Goal: Task Accomplishment & Management: Use online tool/utility

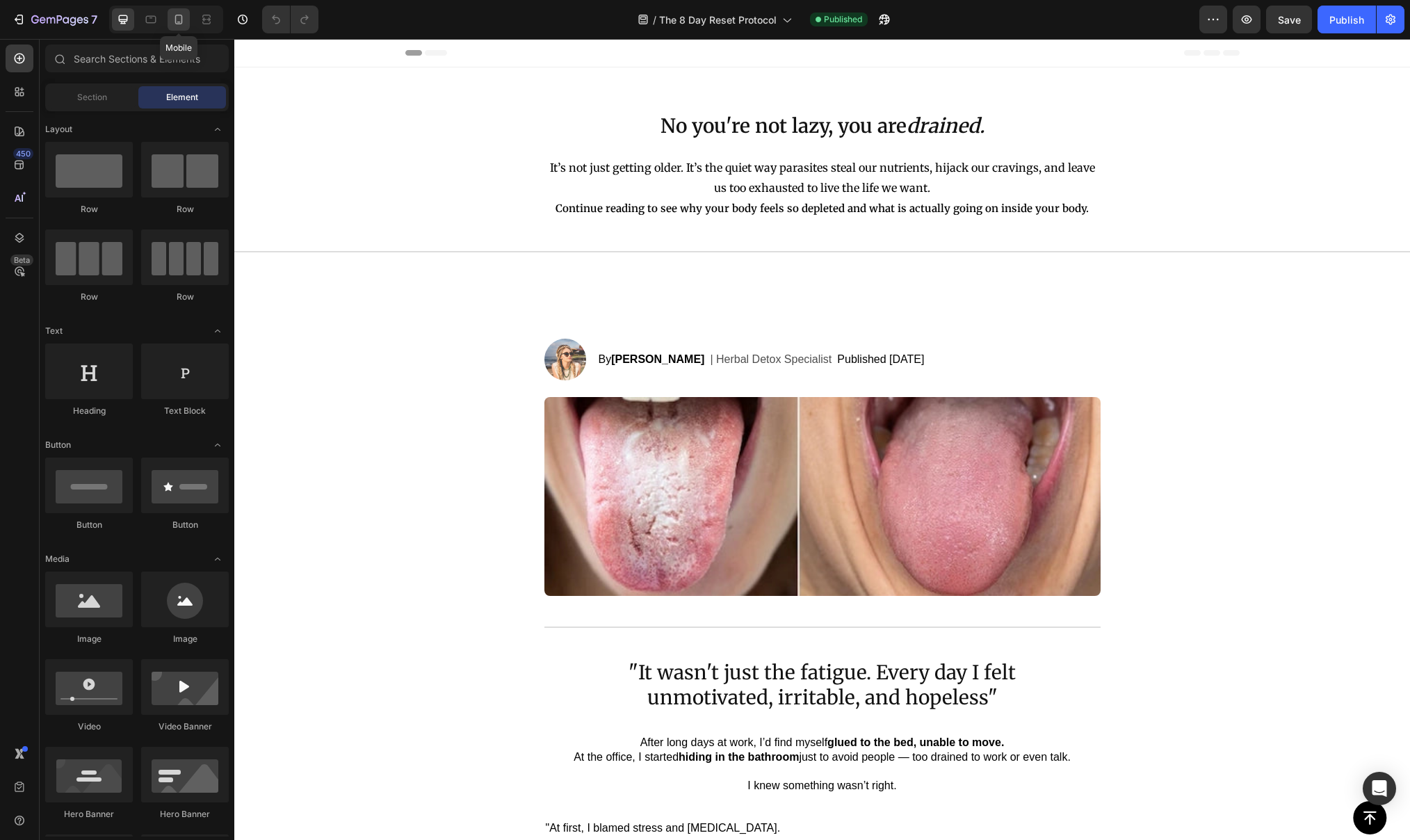
click at [178, 23] on icon at bounding box center [179, 23] width 4 height 1
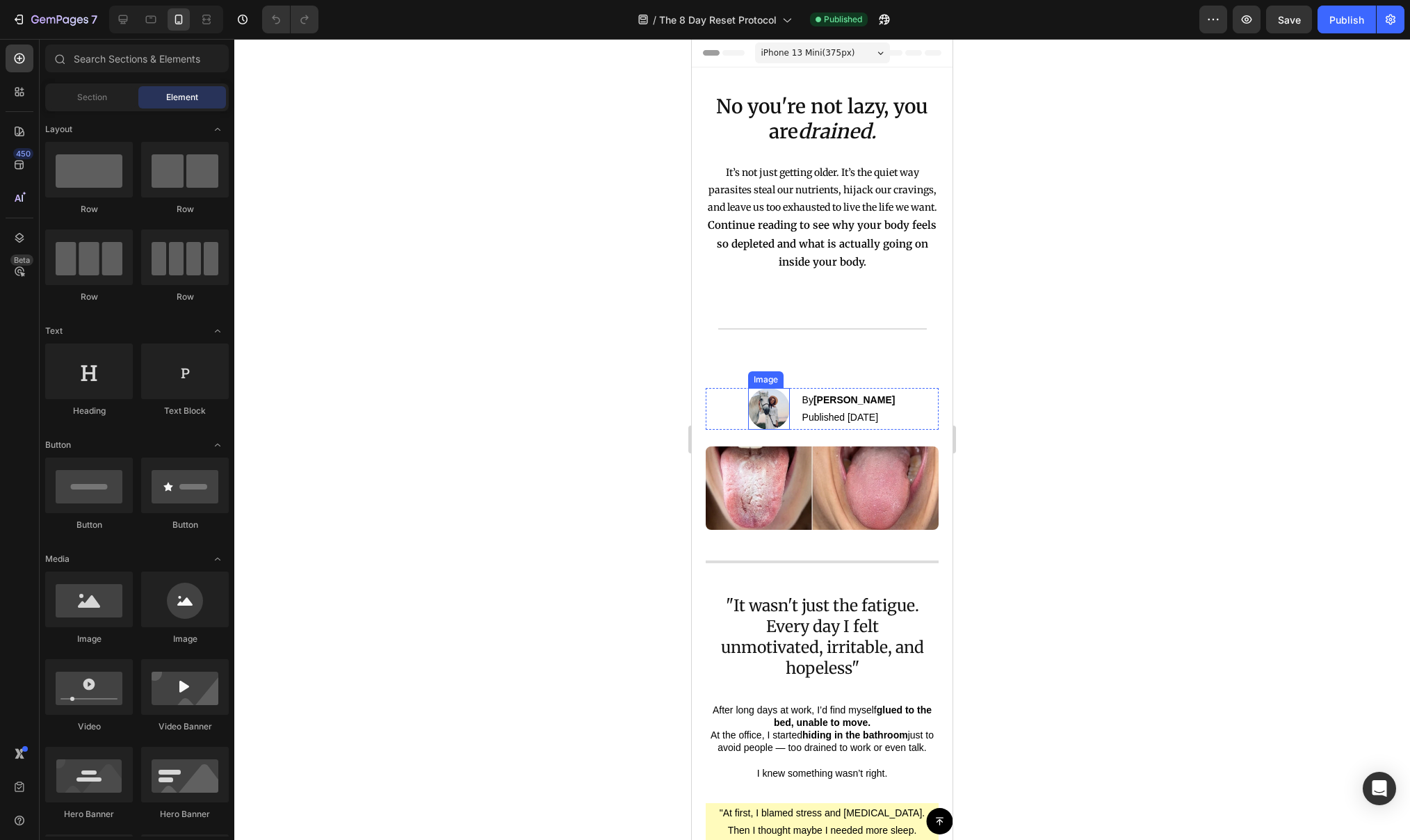
click at [762, 420] on img at bounding box center [768, 408] width 42 height 42
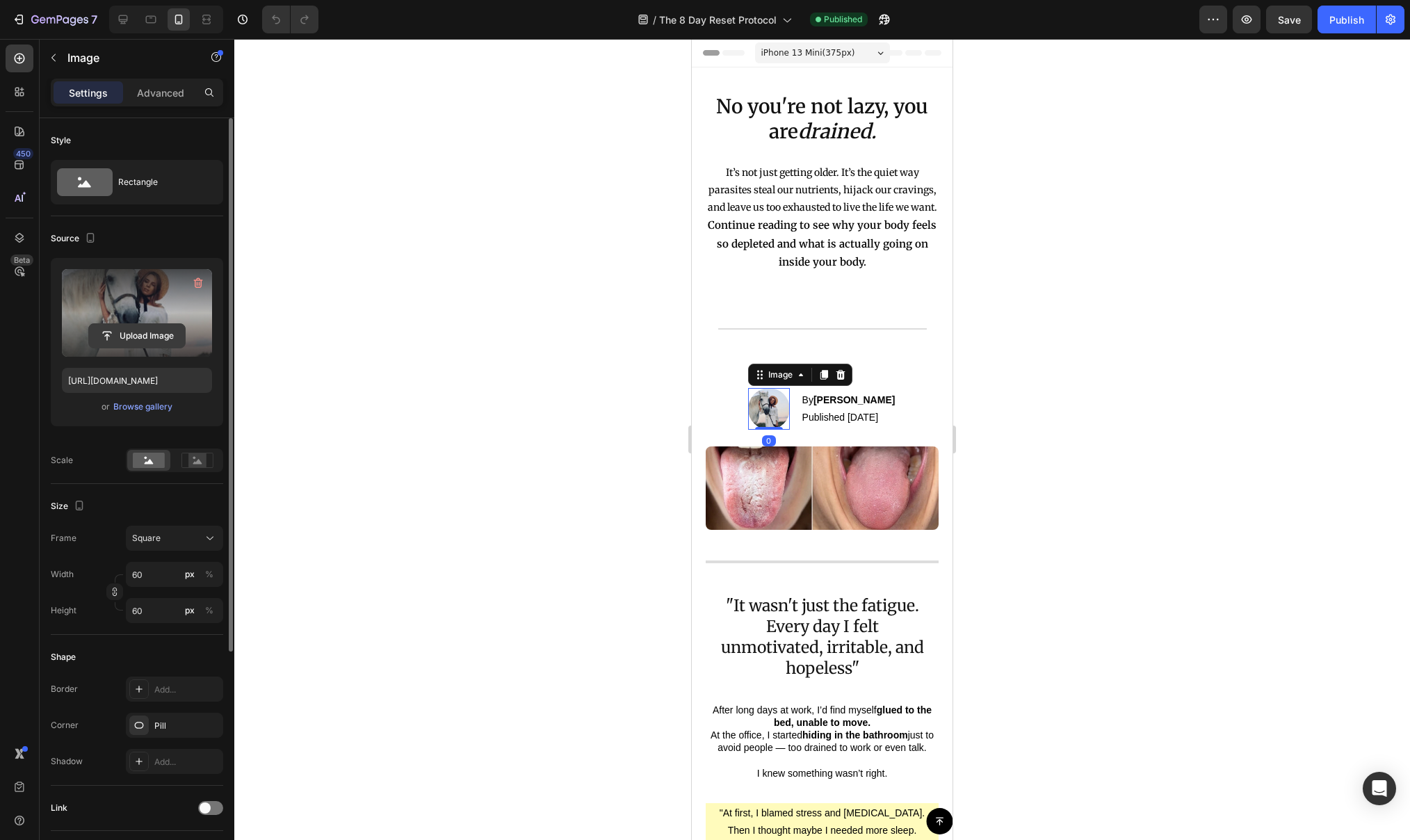
click at [125, 333] on input "file" at bounding box center [136, 336] width 96 height 24
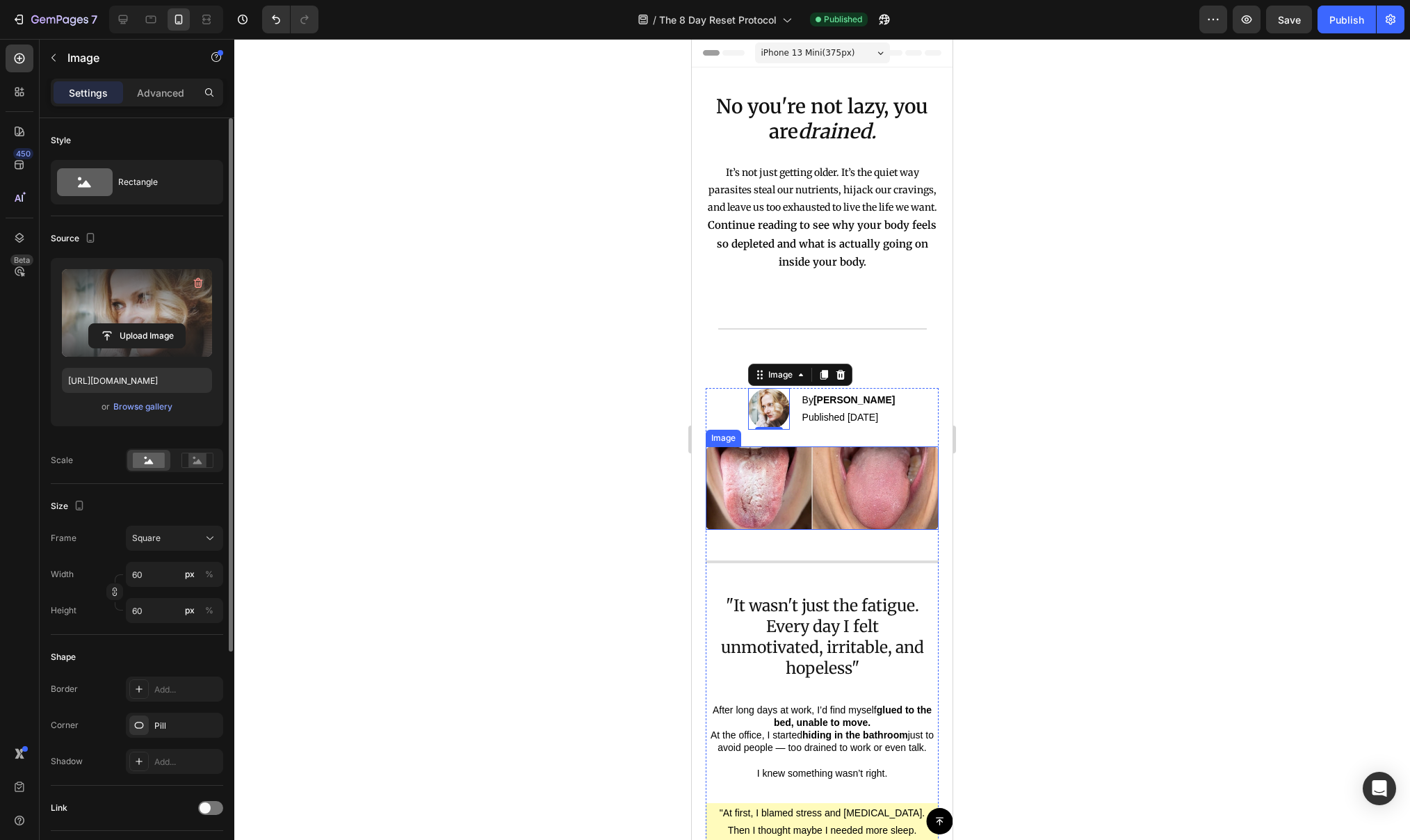
type input "https://cdn.shopify.com/s/files/1/0692/7541/8822/files/gempages_585626741985247…"
click at [630, 456] on div at bounding box center [822, 439] width 1176 height 801
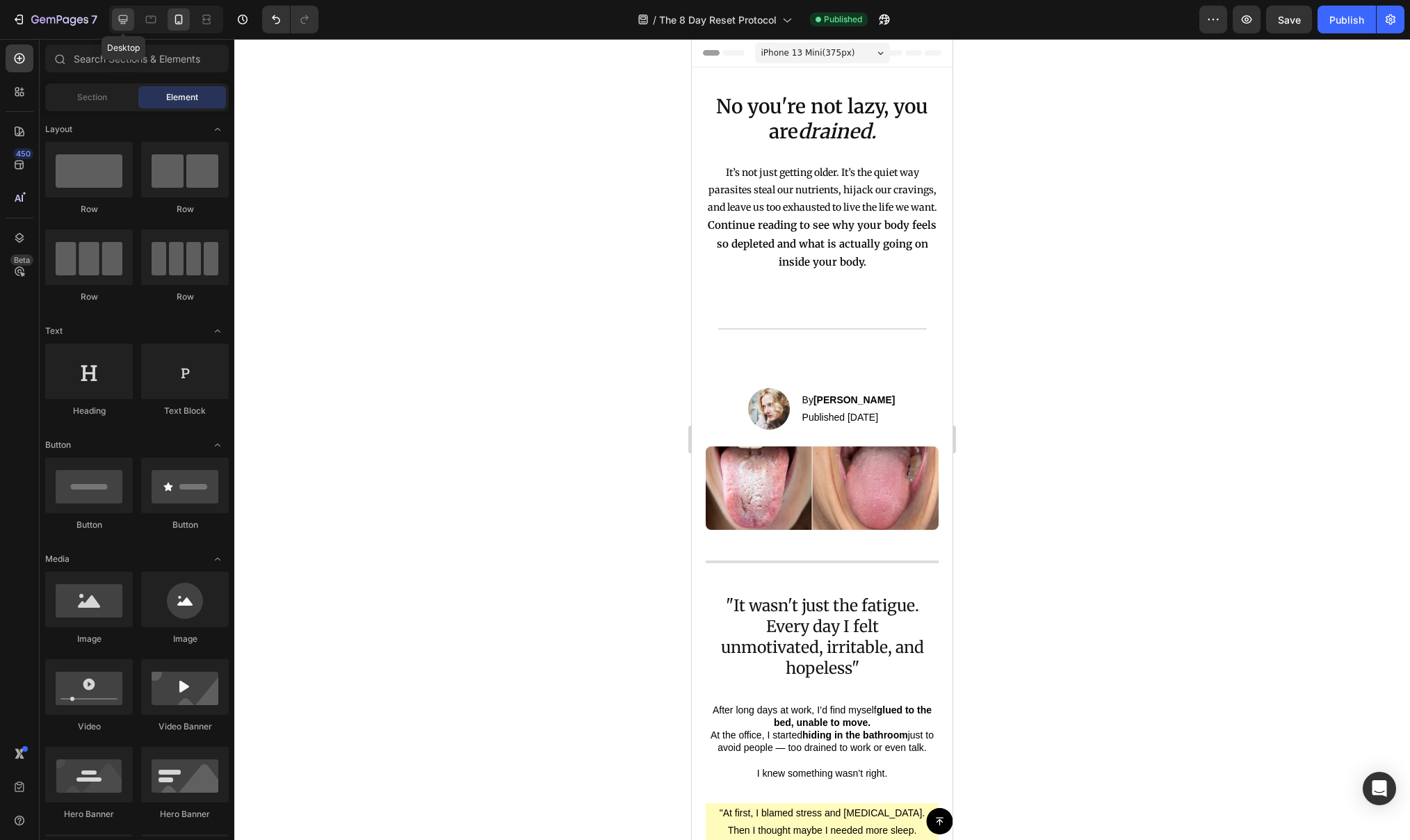
click at [122, 13] on icon at bounding box center [123, 20] width 14 height 14
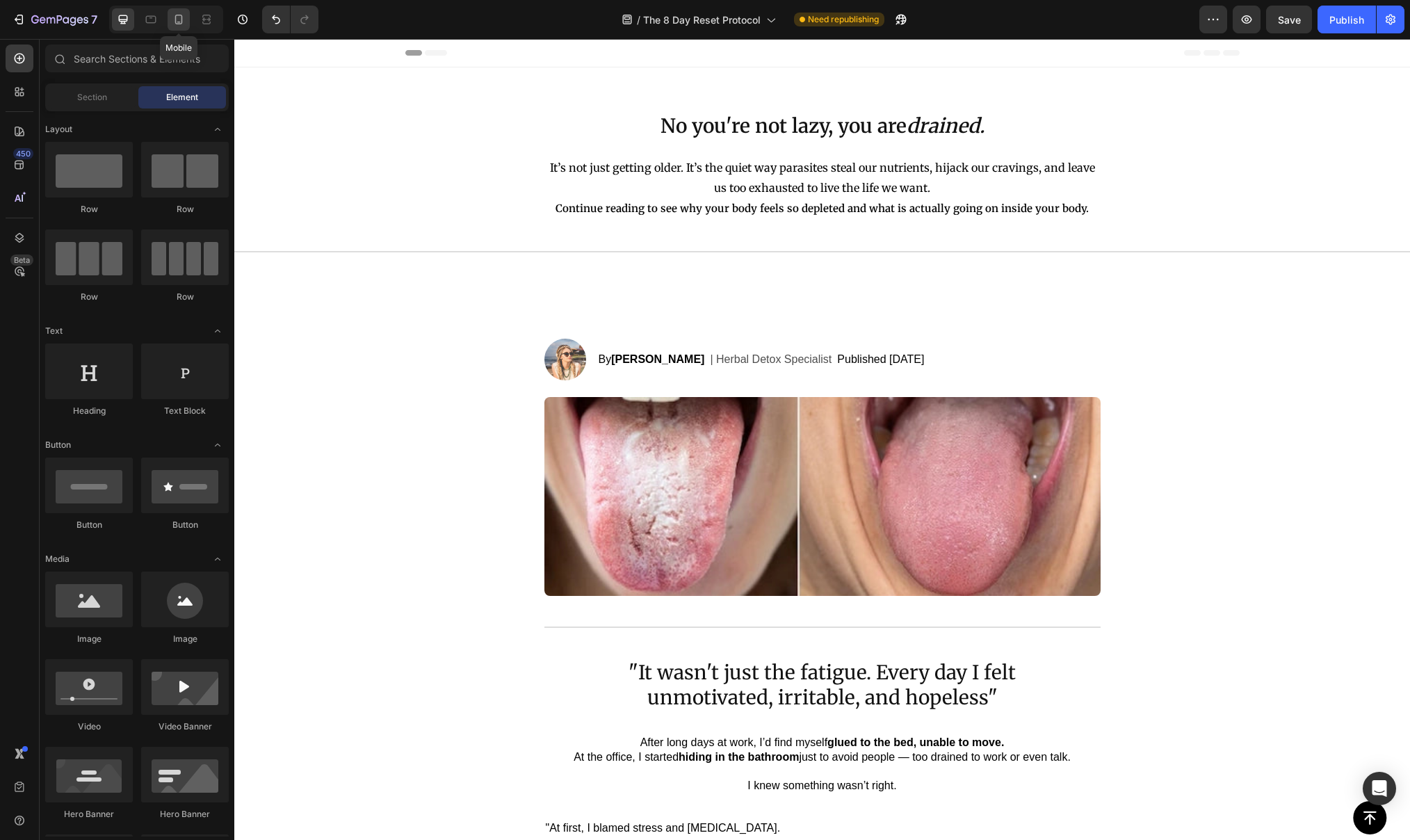
click at [187, 23] on div at bounding box center [179, 20] width 23 height 23
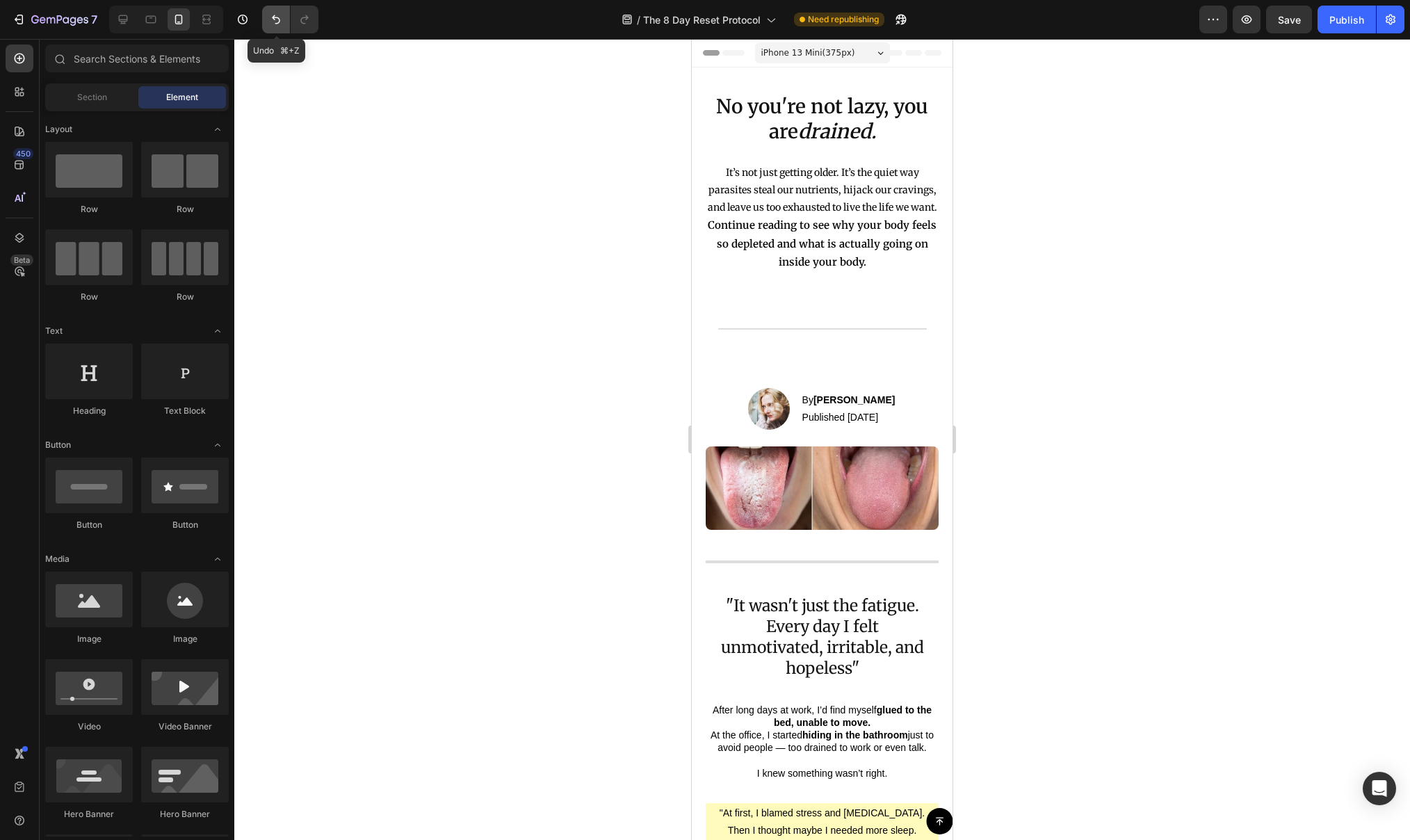
click at [278, 20] on icon "Undo/Redo" at bounding box center [276, 20] width 14 height 14
click at [574, 465] on div at bounding box center [822, 439] width 1176 height 801
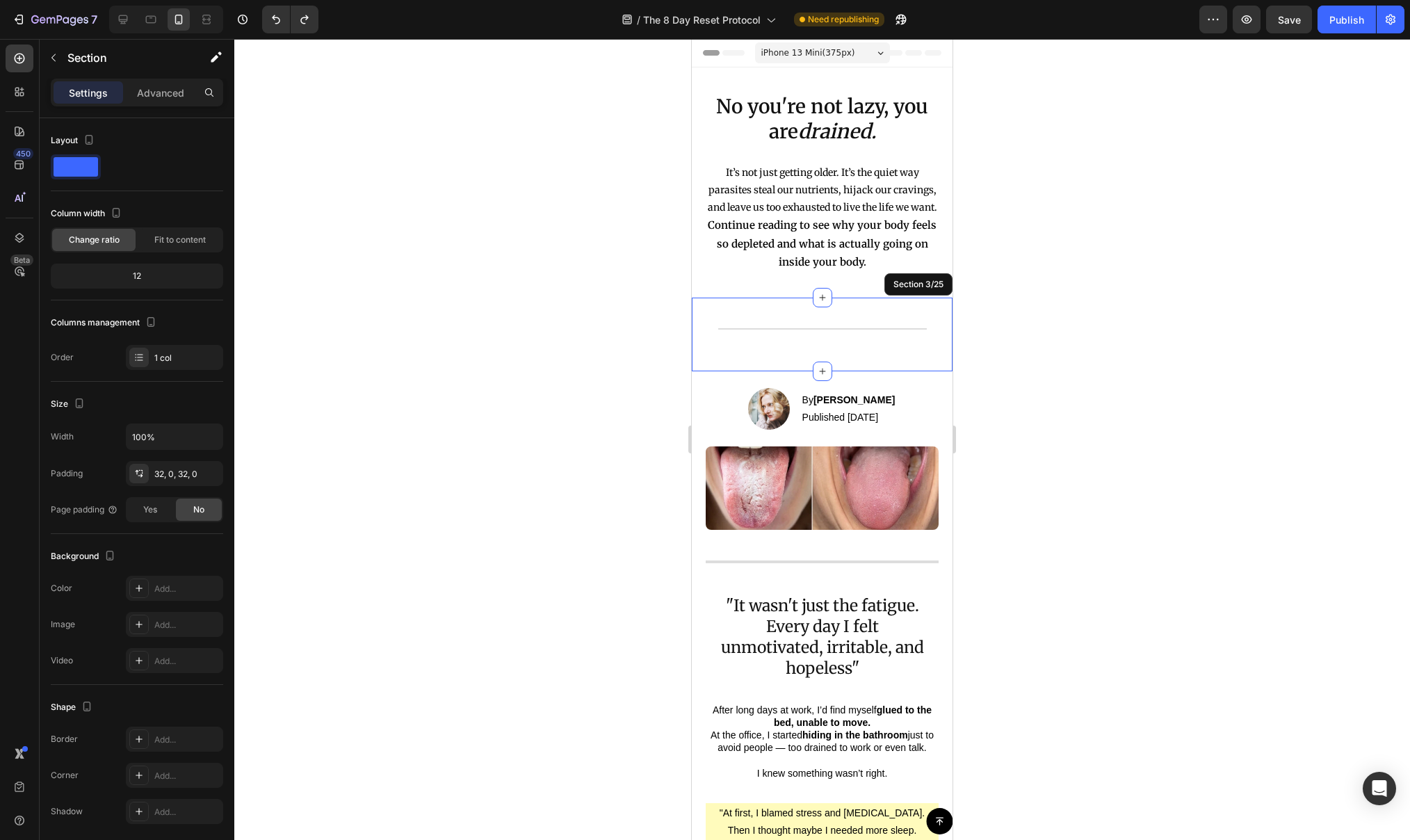
click at [729, 371] on div "Title Line Section 3/25" at bounding box center [822, 334] width 261 height 74
click at [273, 18] on icon "Undo/Redo" at bounding box center [276, 20] width 14 height 14
click at [584, 590] on div at bounding box center [822, 439] width 1176 height 801
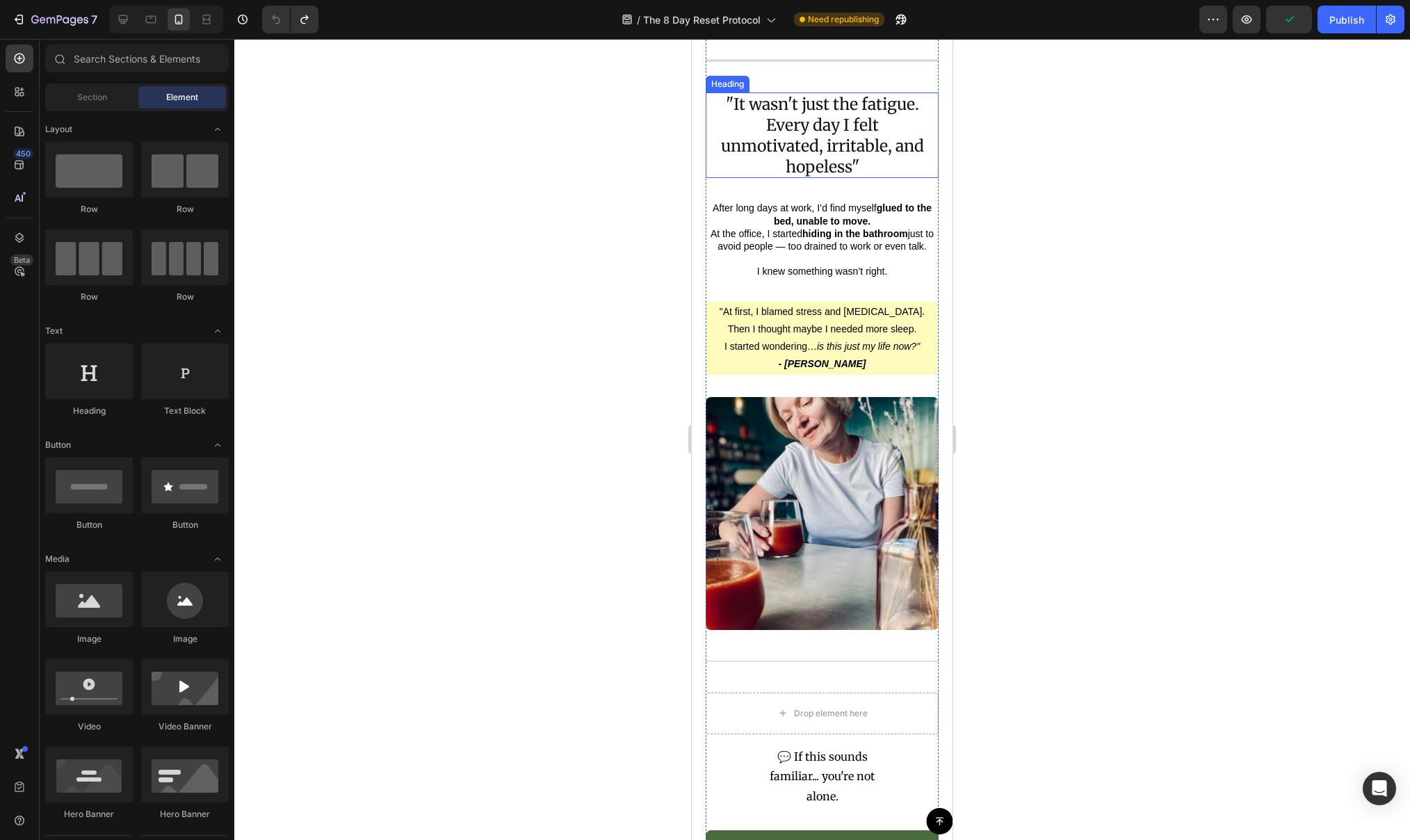
scroll to position [535, 0]
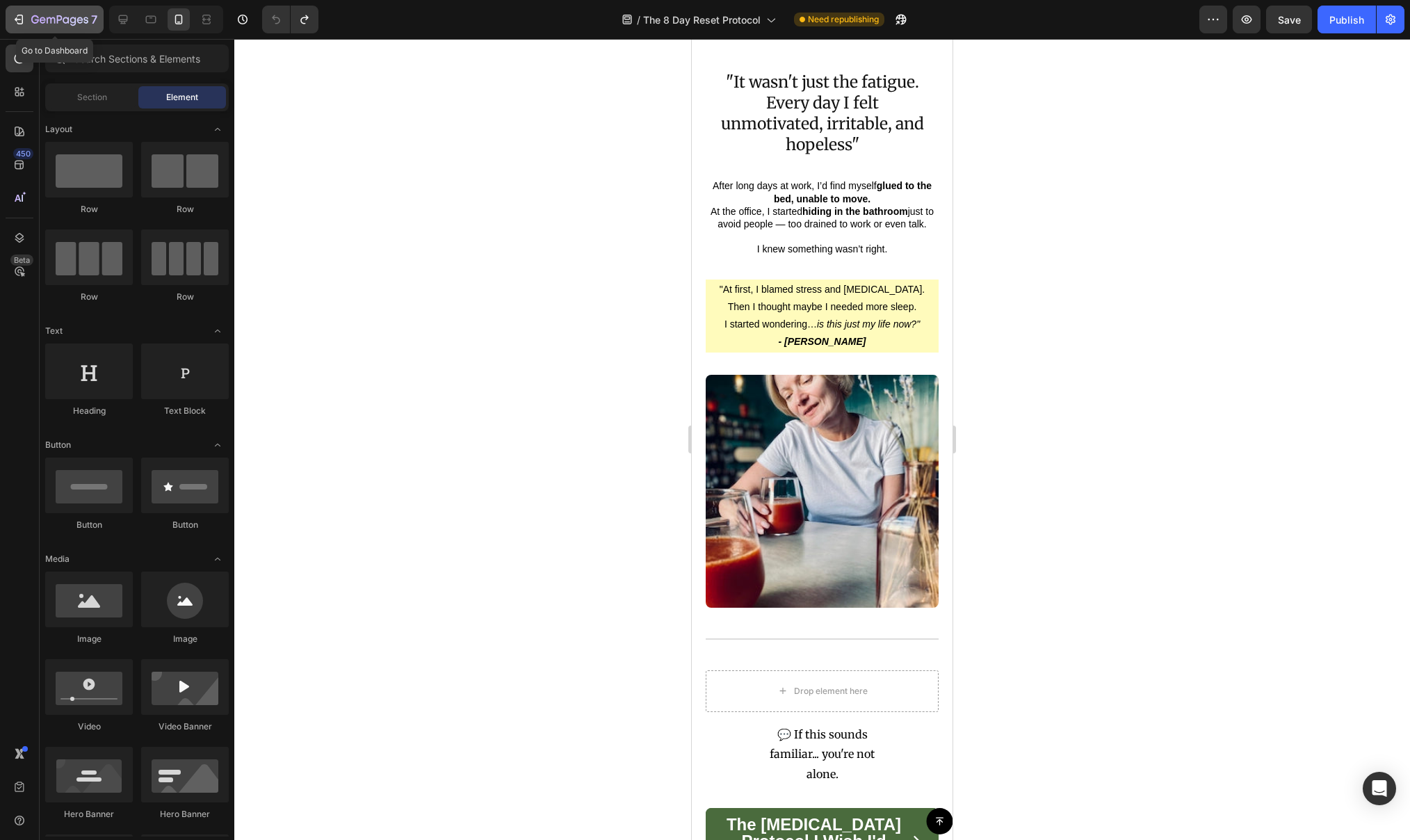
click at [21, 20] on icon "button" at bounding box center [19, 20] width 14 height 14
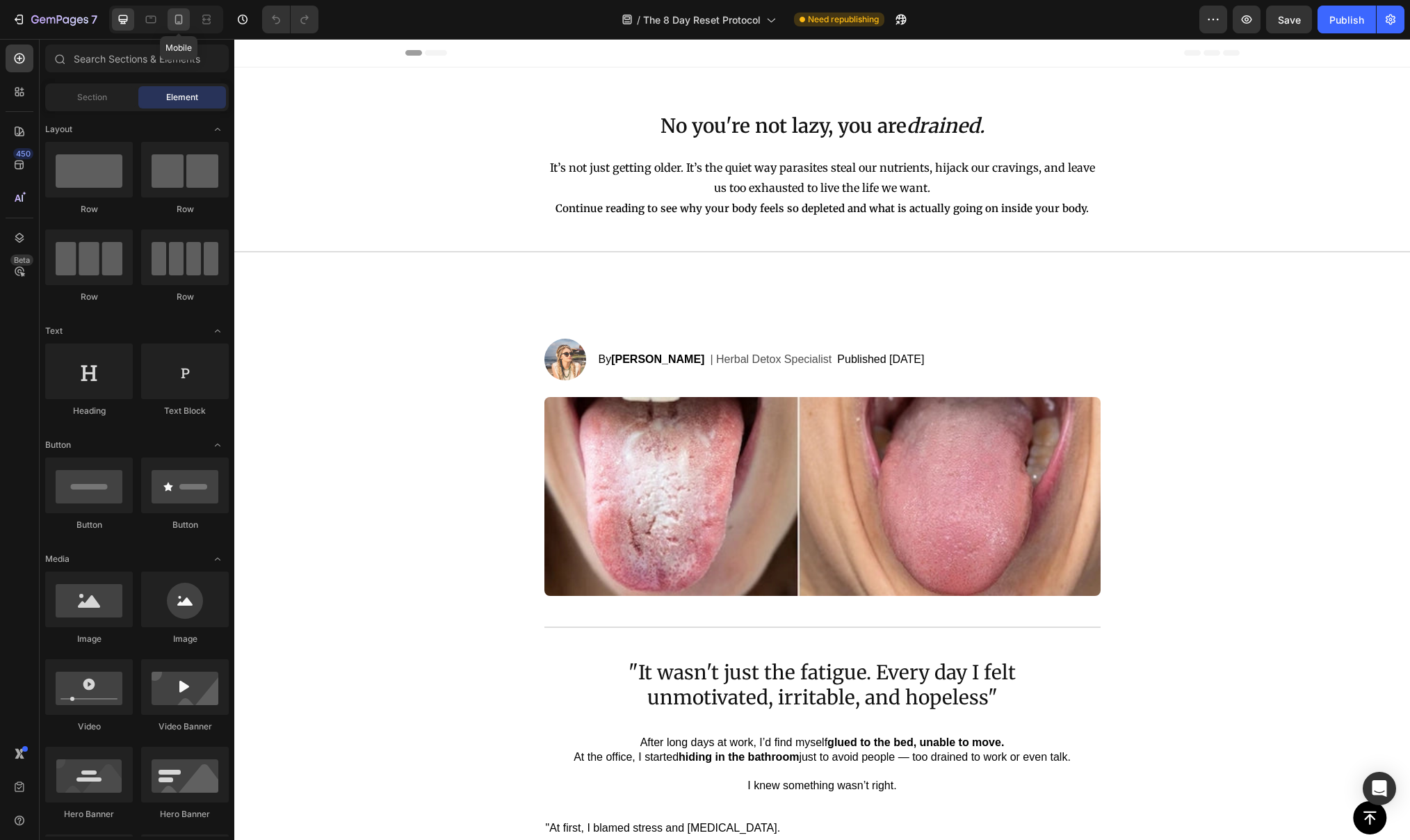
click at [187, 18] on div at bounding box center [179, 20] width 23 height 23
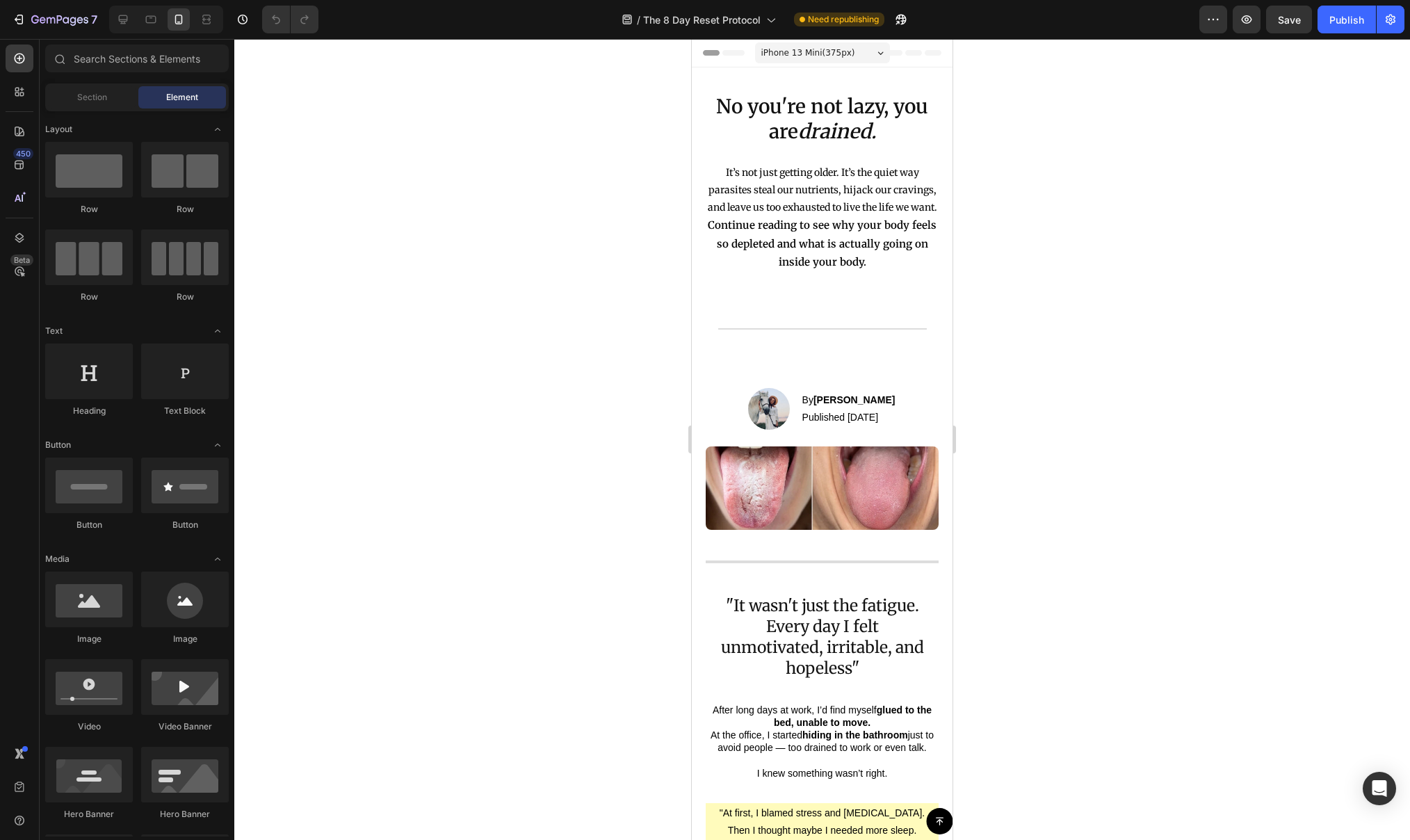
click at [621, 459] on div at bounding box center [822, 439] width 1176 height 801
click at [1207, 28] on button "button" at bounding box center [1213, 20] width 28 height 28
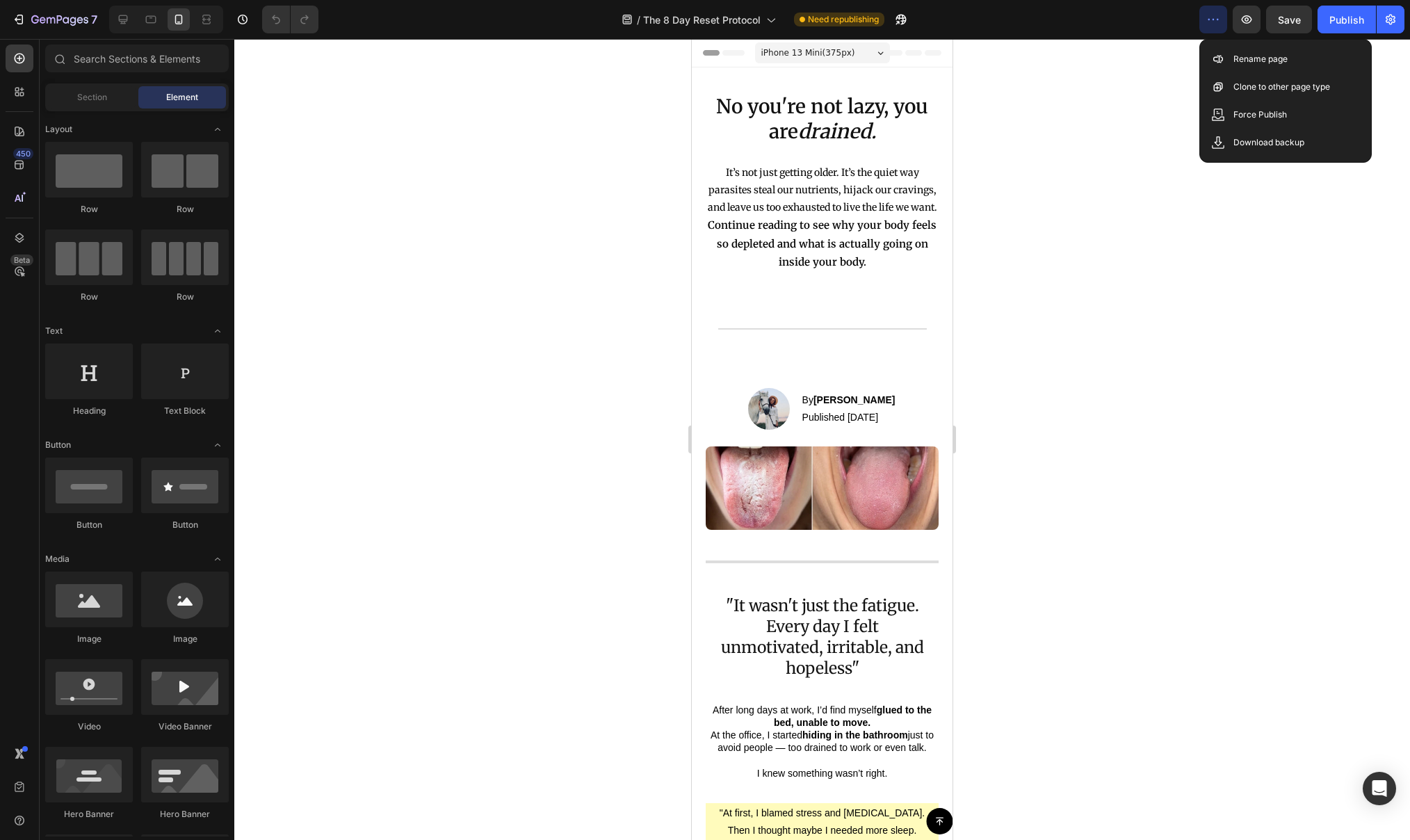
click at [1115, 176] on div at bounding box center [822, 439] width 1176 height 801
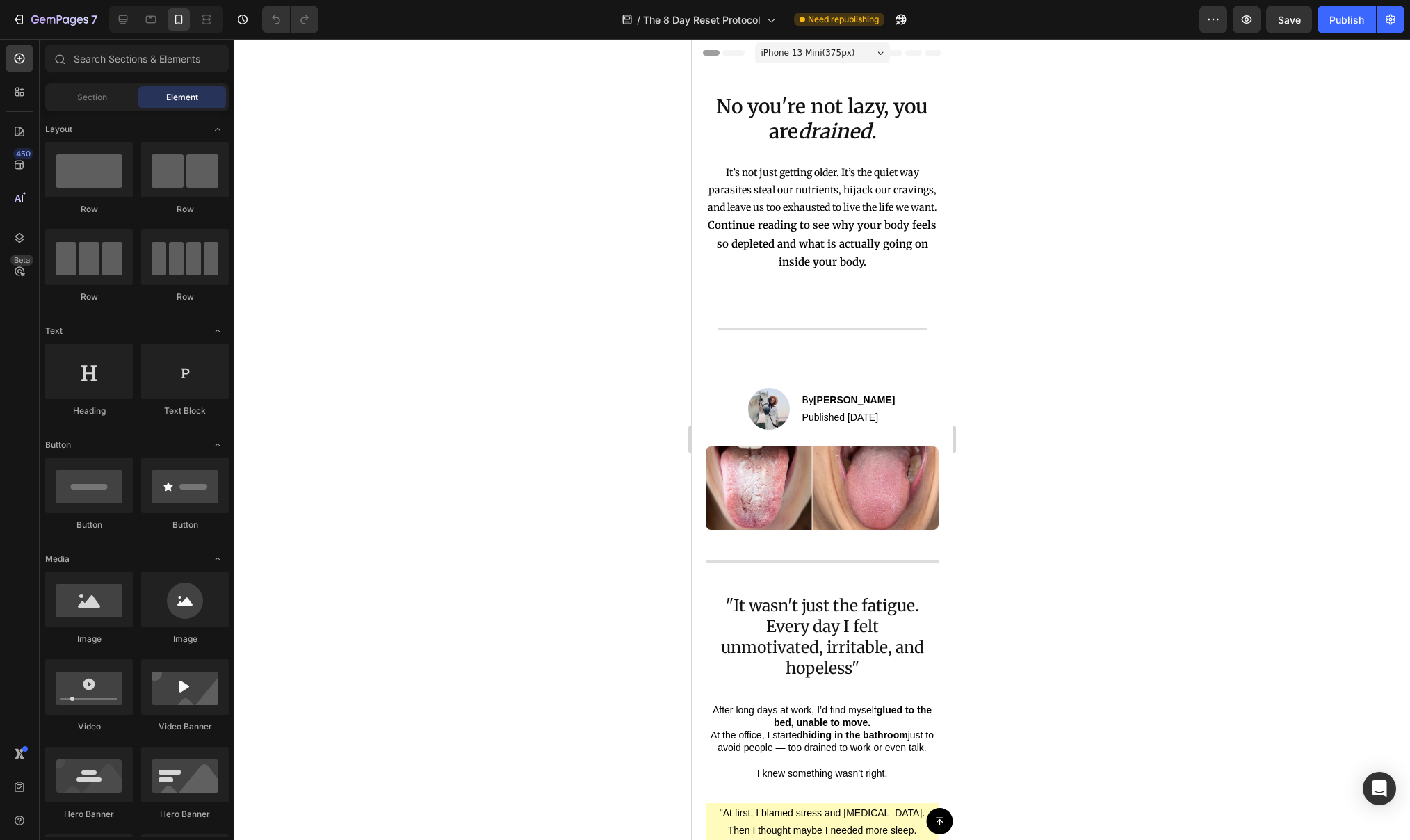
click at [599, 450] on div at bounding box center [822, 439] width 1176 height 801
click at [44, 29] on button "7" at bounding box center [54, 20] width 98 height 28
